Goal: Transaction & Acquisition: Purchase product/service

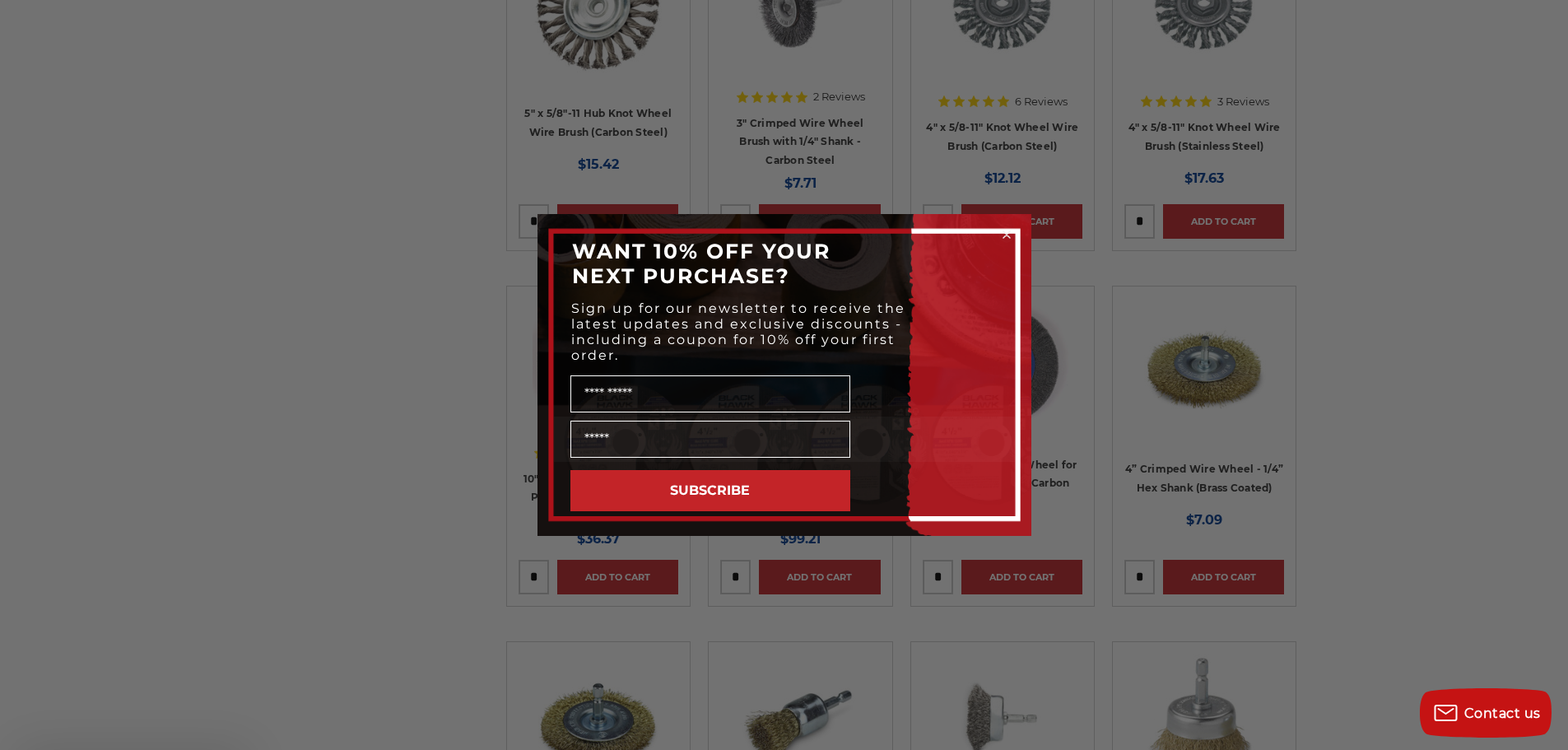
scroll to position [1975, 0]
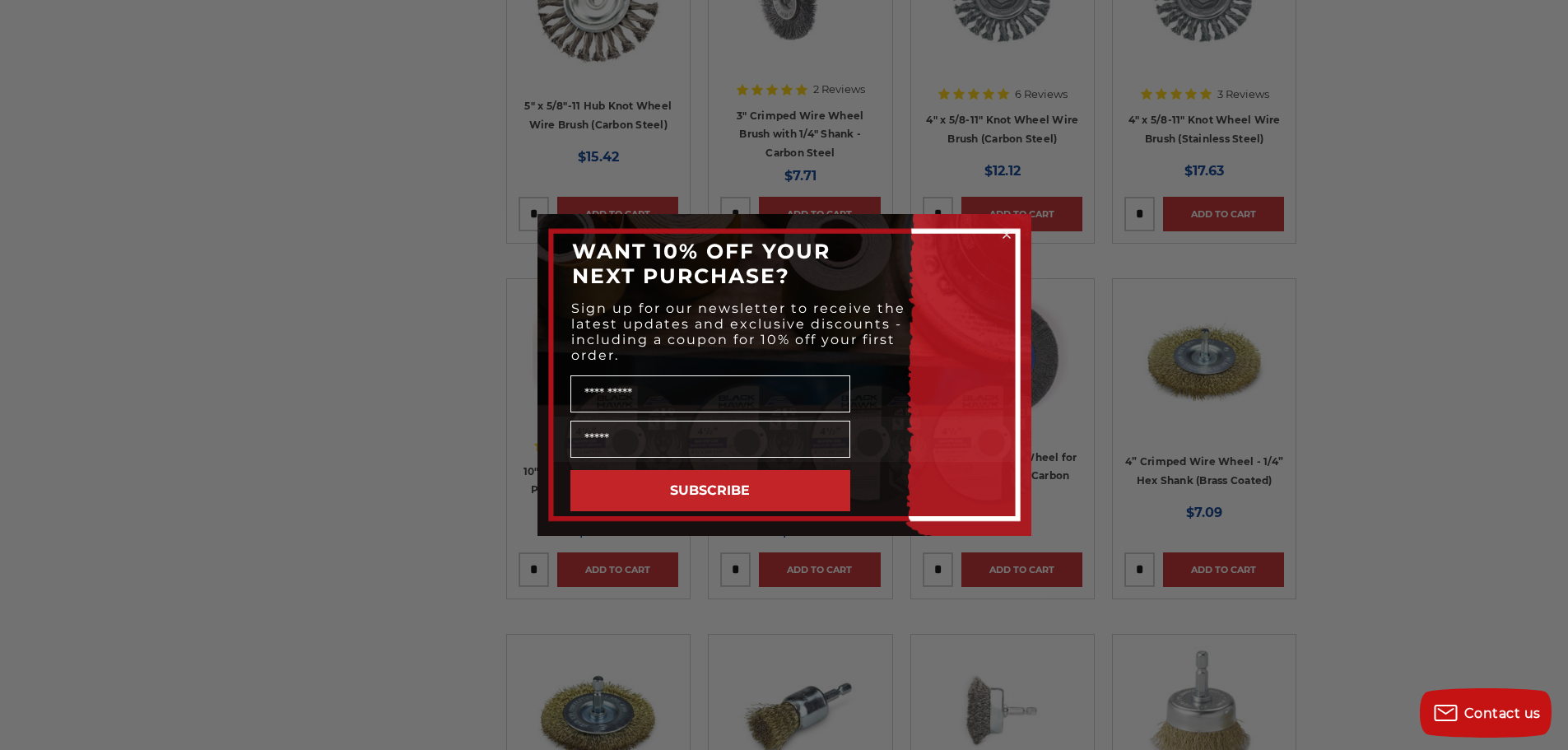
click at [1002, 234] on circle "Close dialog" at bounding box center [1006, 234] width 15 height 15
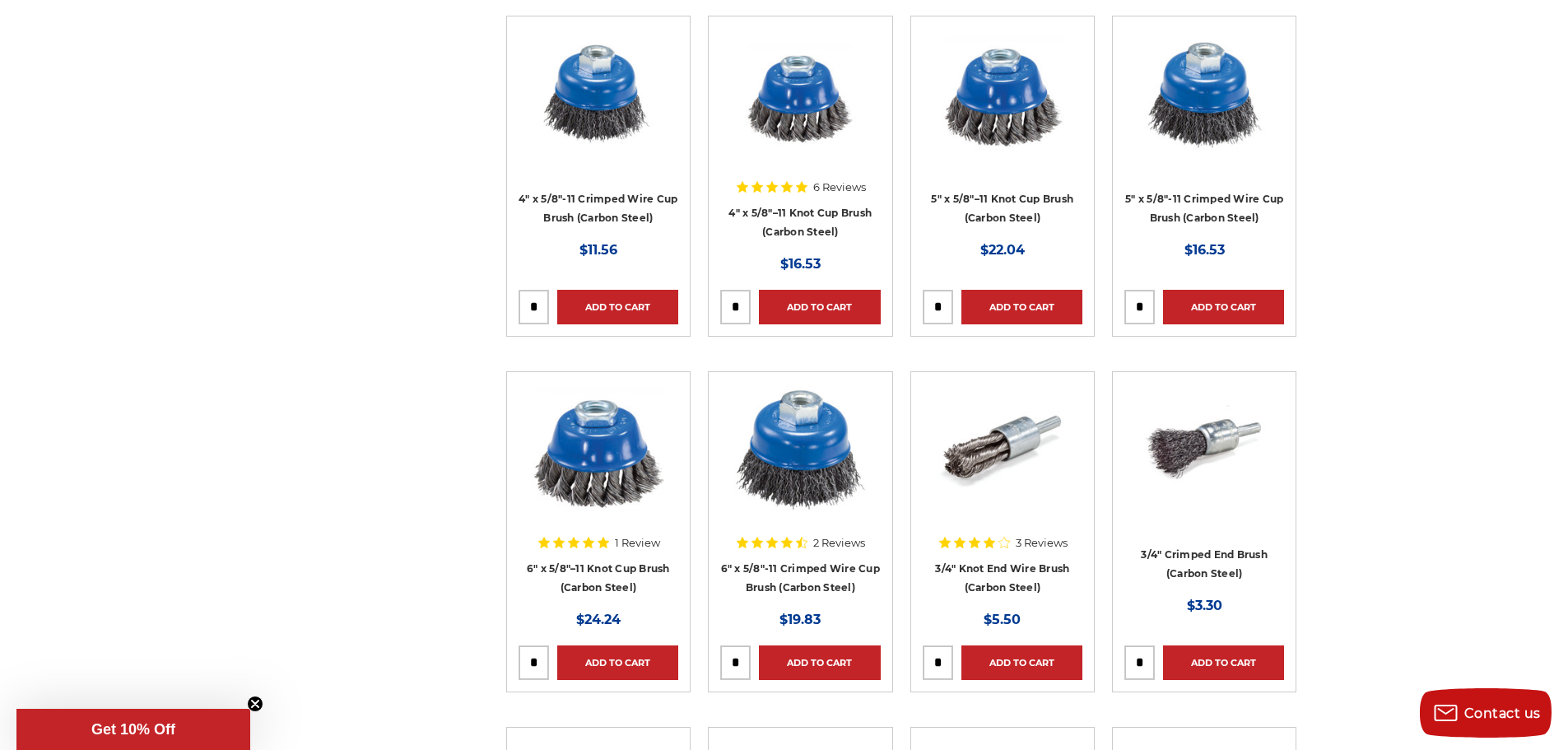
scroll to position [3703, 0]
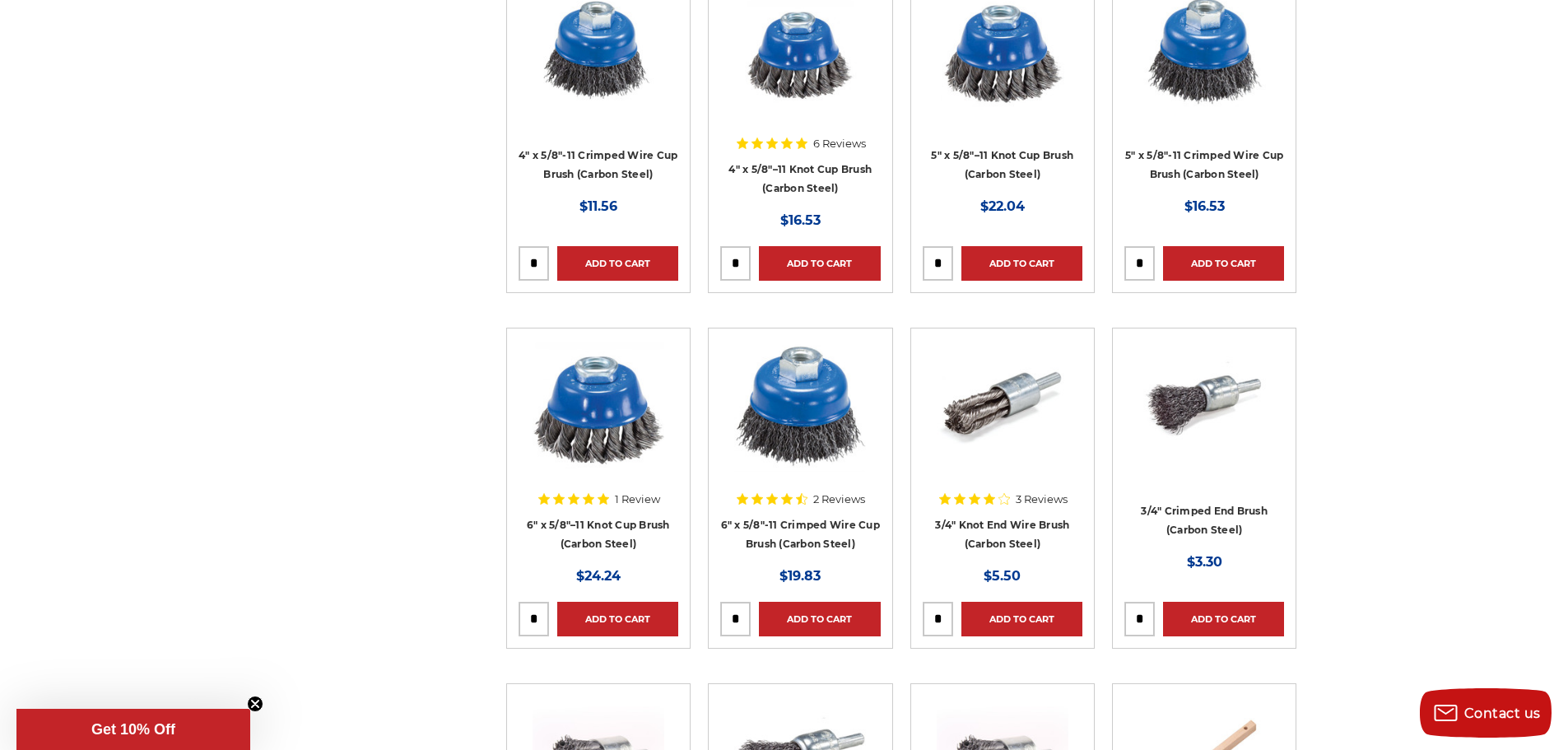
click at [612, 417] on img at bounding box center [598, 405] width 132 height 131
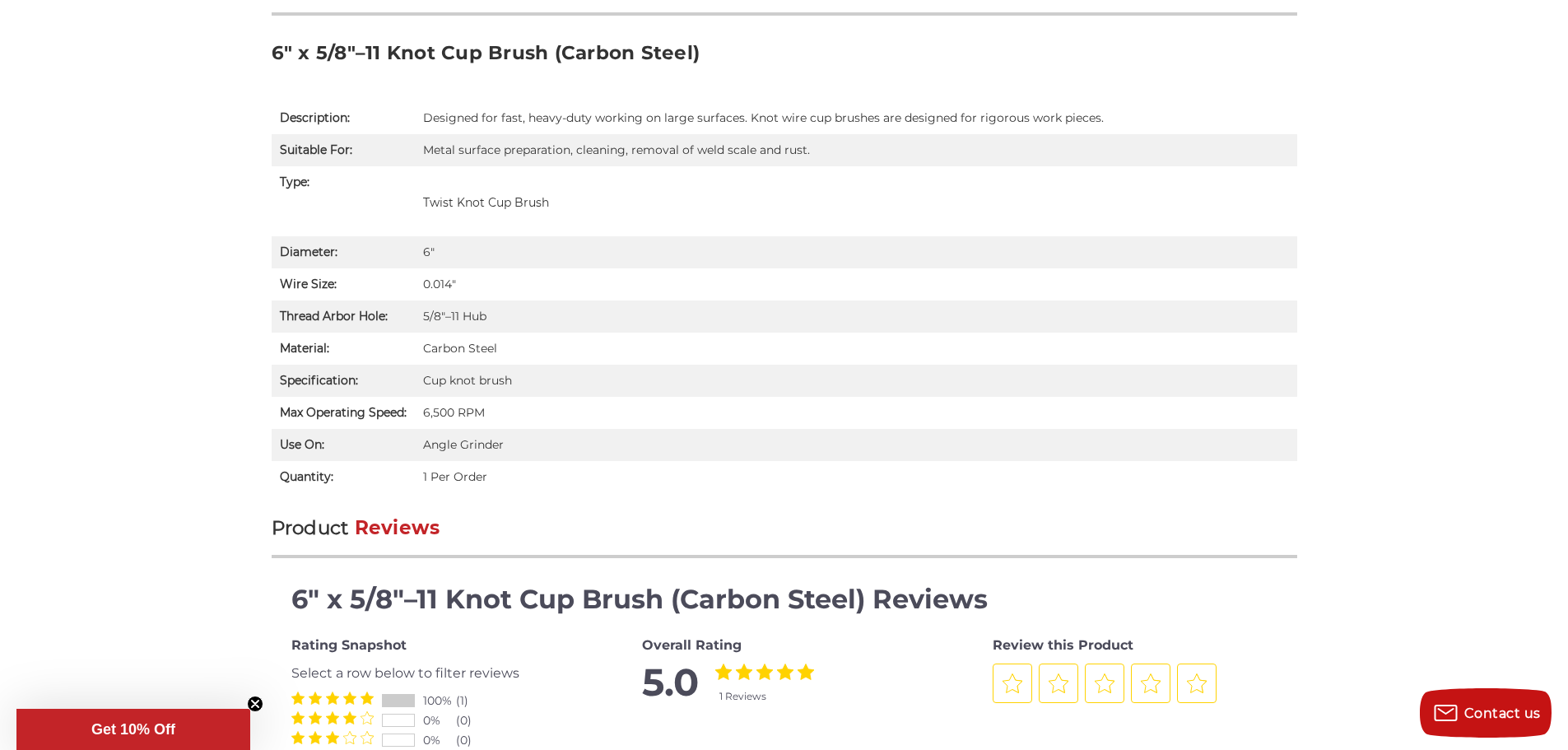
scroll to position [1070, 0]
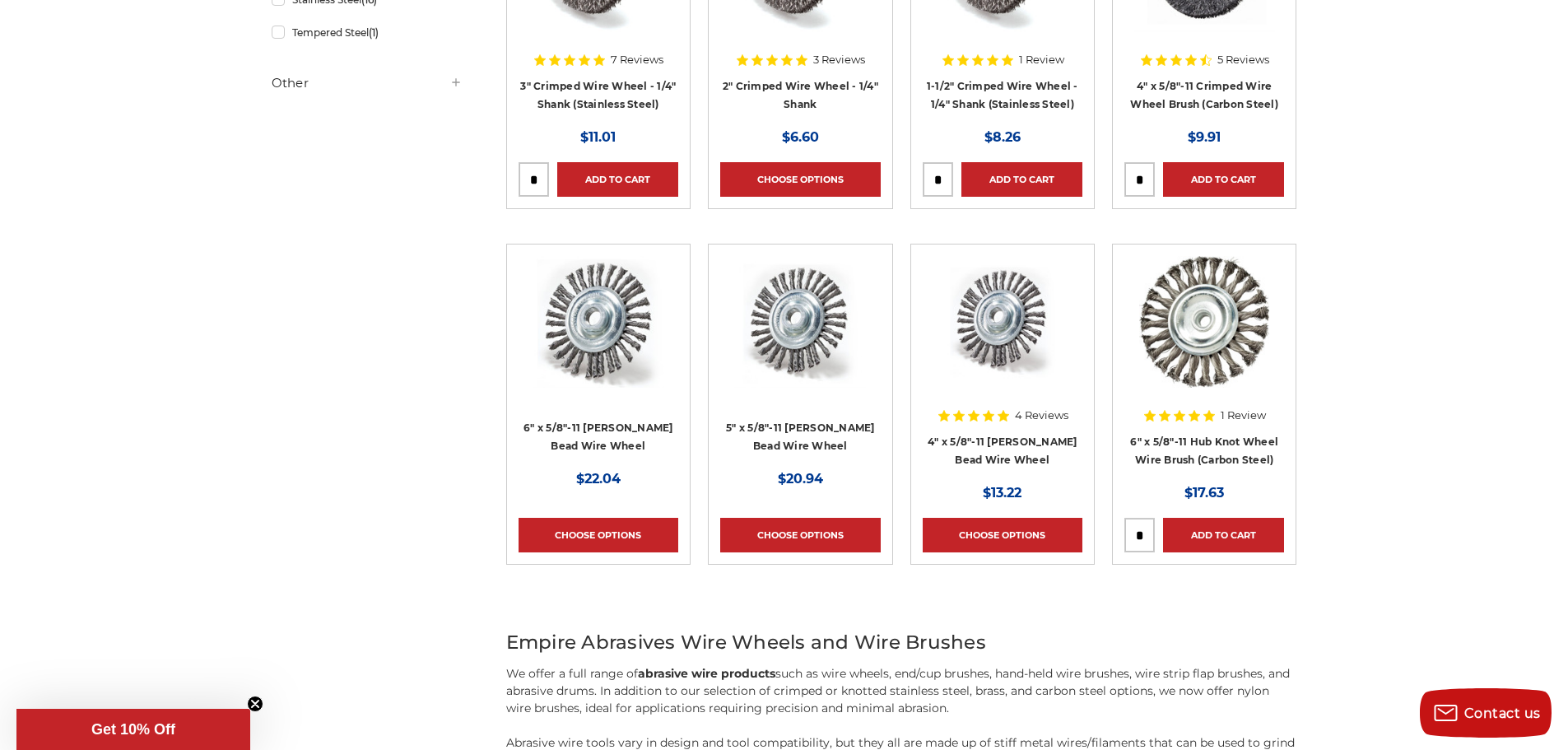
scroll to position [741, 0]
